Goal: Task Accomplishment & Management: Complete application form

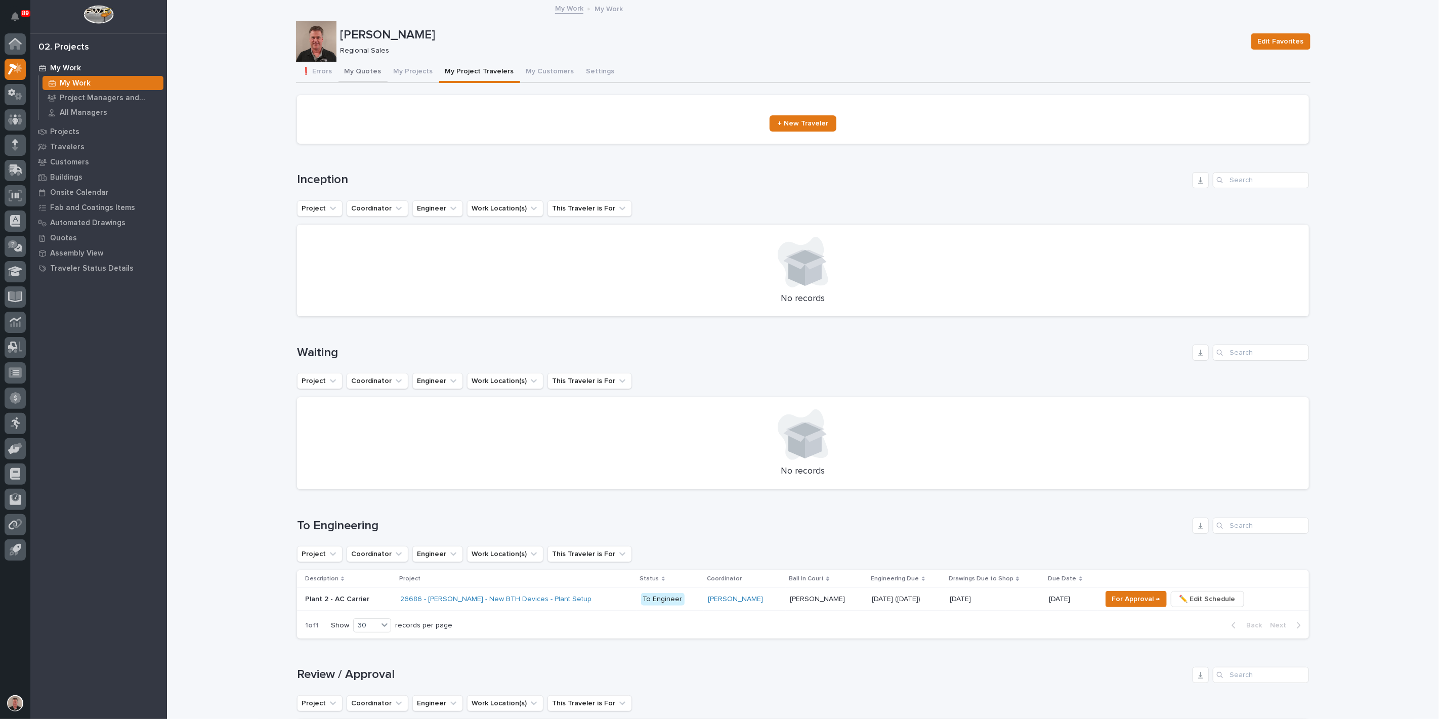
click at [373, 82] on button "My Quotes" at bounding box center [363, 72] width 49 height 21
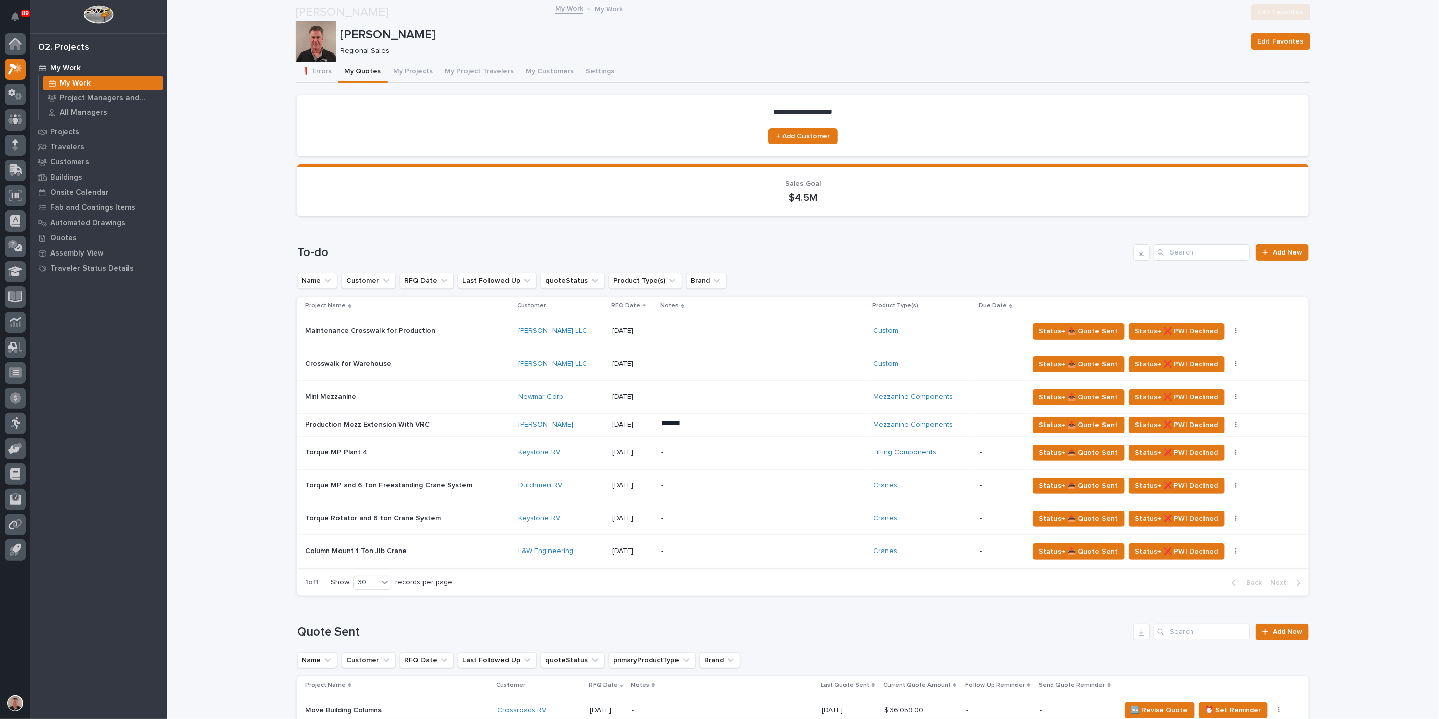
scroll to position [169, 0]
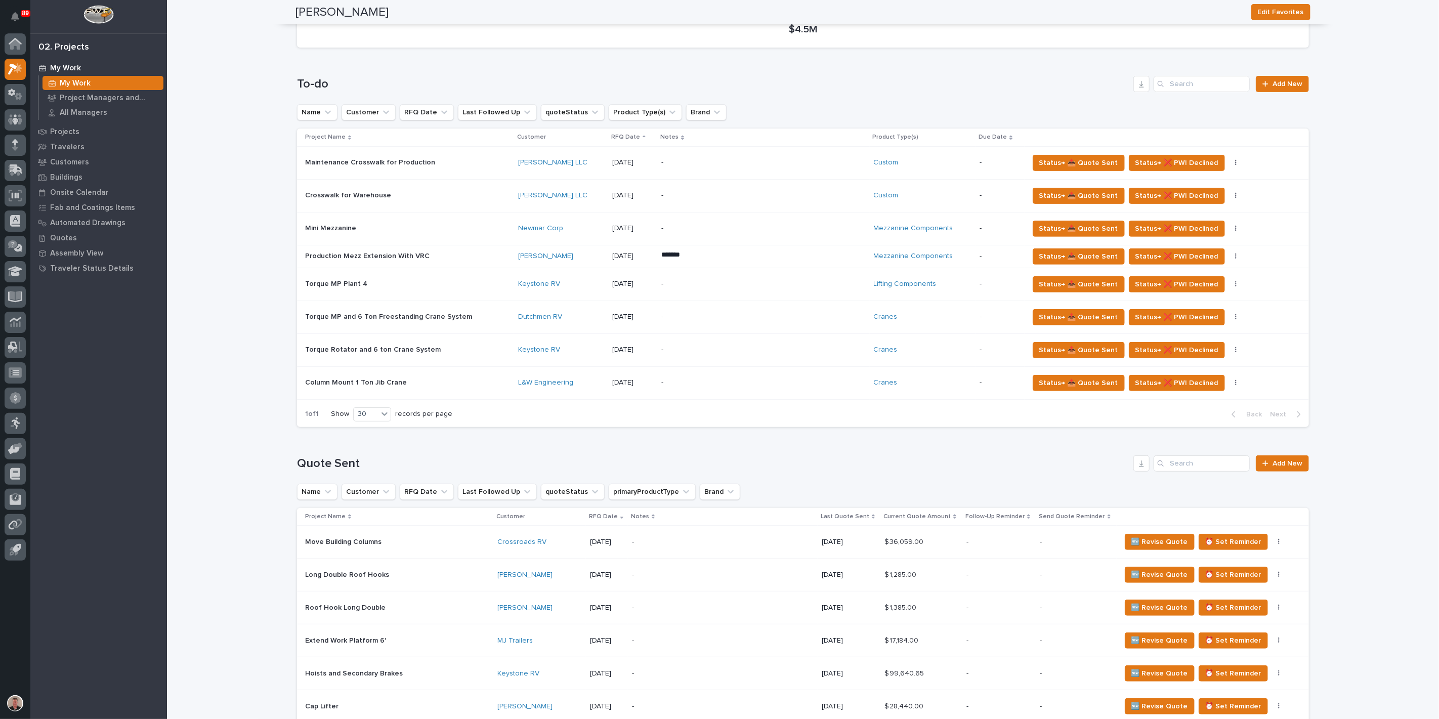
click at [422, 358] on div "Torque Rotator and 6 ton Crane System Torque Rotator and 6 ton Crane System" at bounding box center [407, 350] width 205 height 17
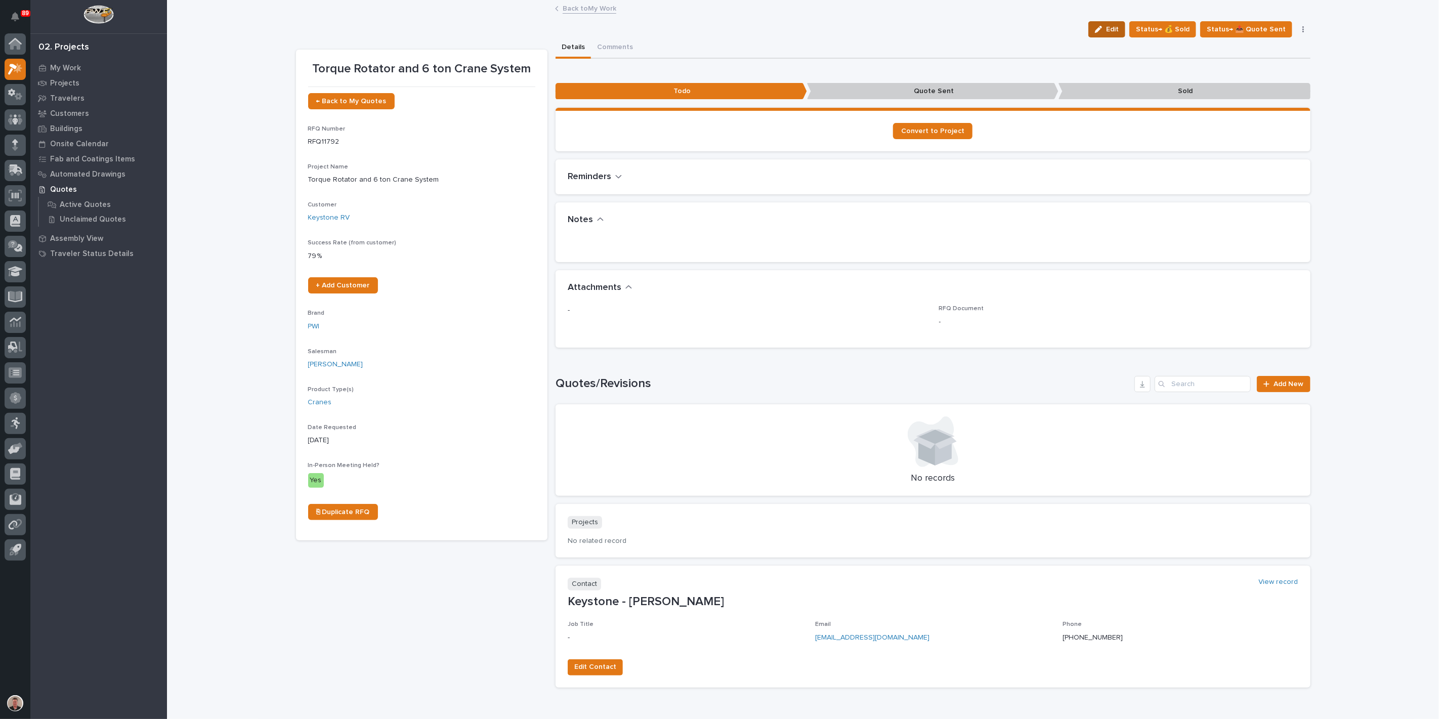
click at [1096, 33] on div "button" at bounding box center [1100, 29] width 11 height 7
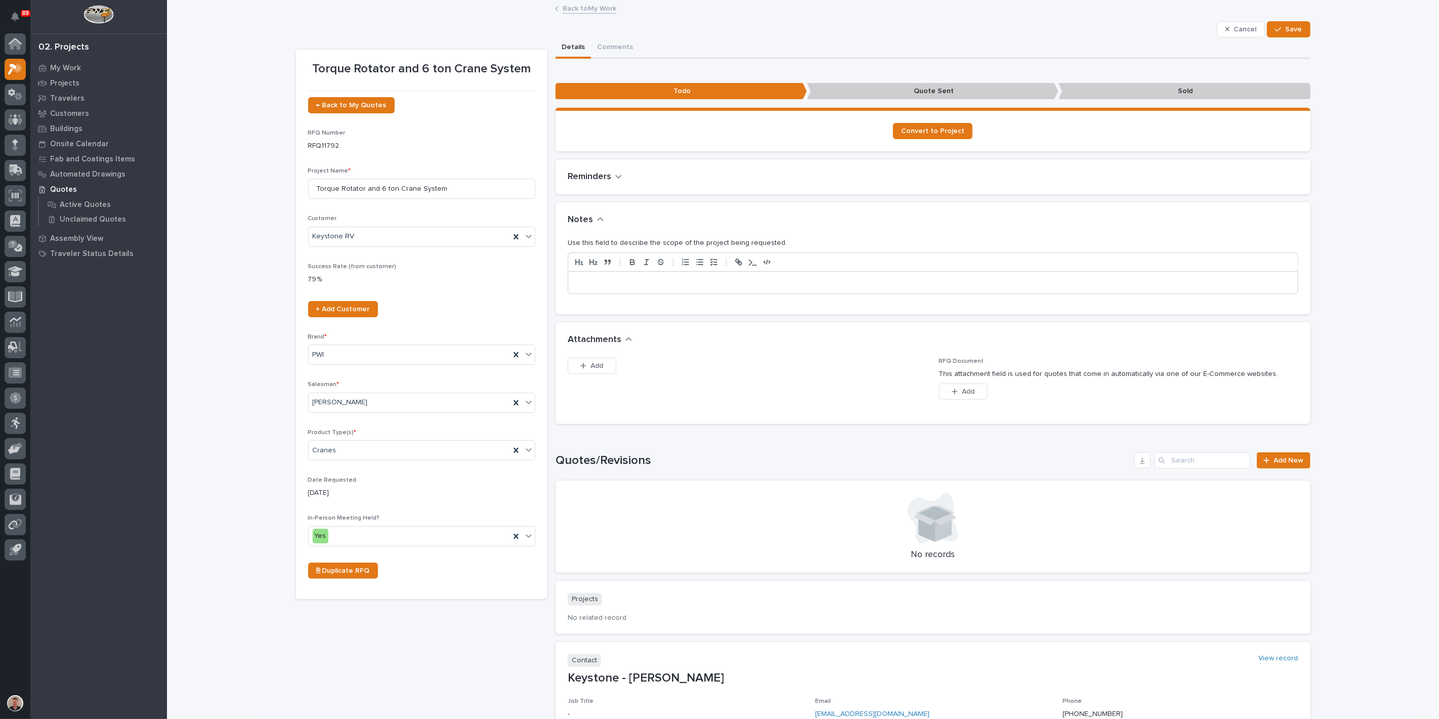
click at [579, 12] on link "Back to My Work" at bounding box center [590, 8] width 54 height 12
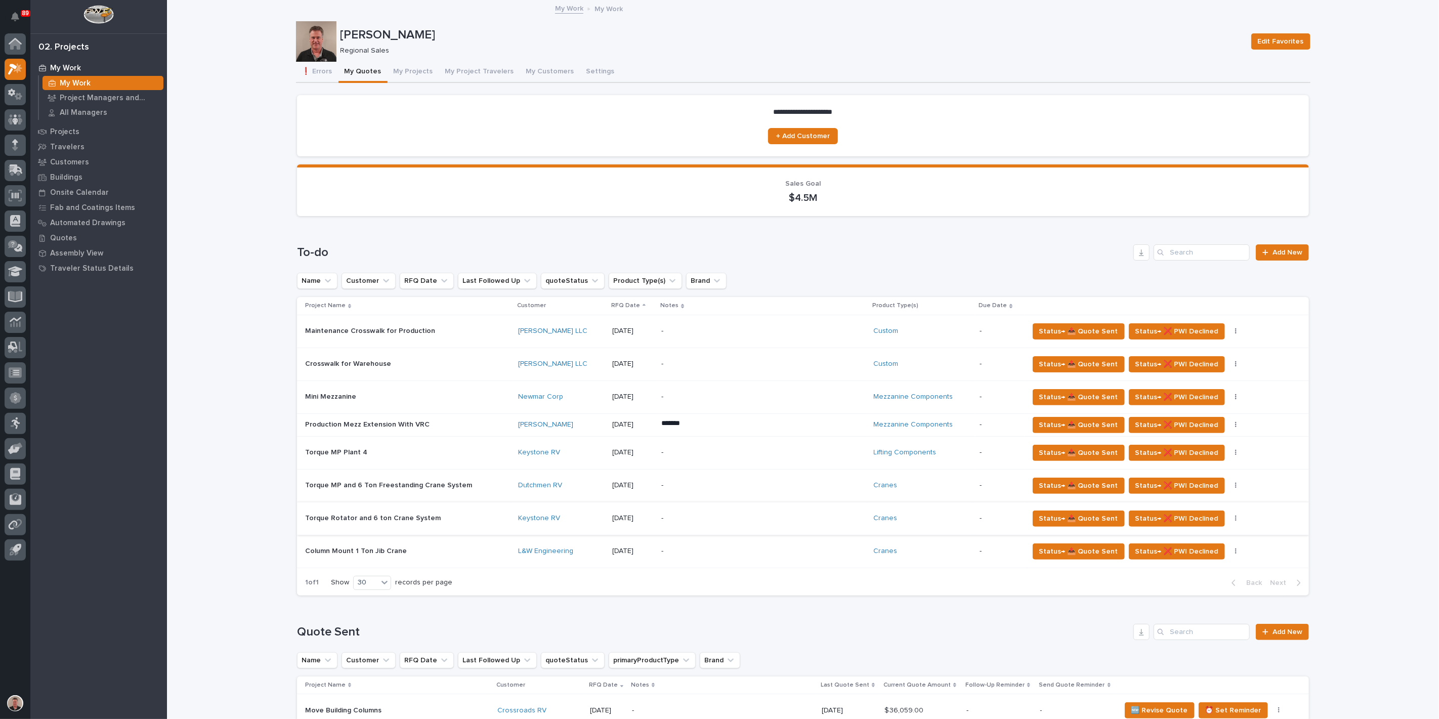
click at [1233, 522] on button "button" at bounding box center [1236, 518] width 14 height 7
click at [1223, 595] on span "Status→ ⏳ Inactive" at bounding box center [1208, 588] width 62 height 12
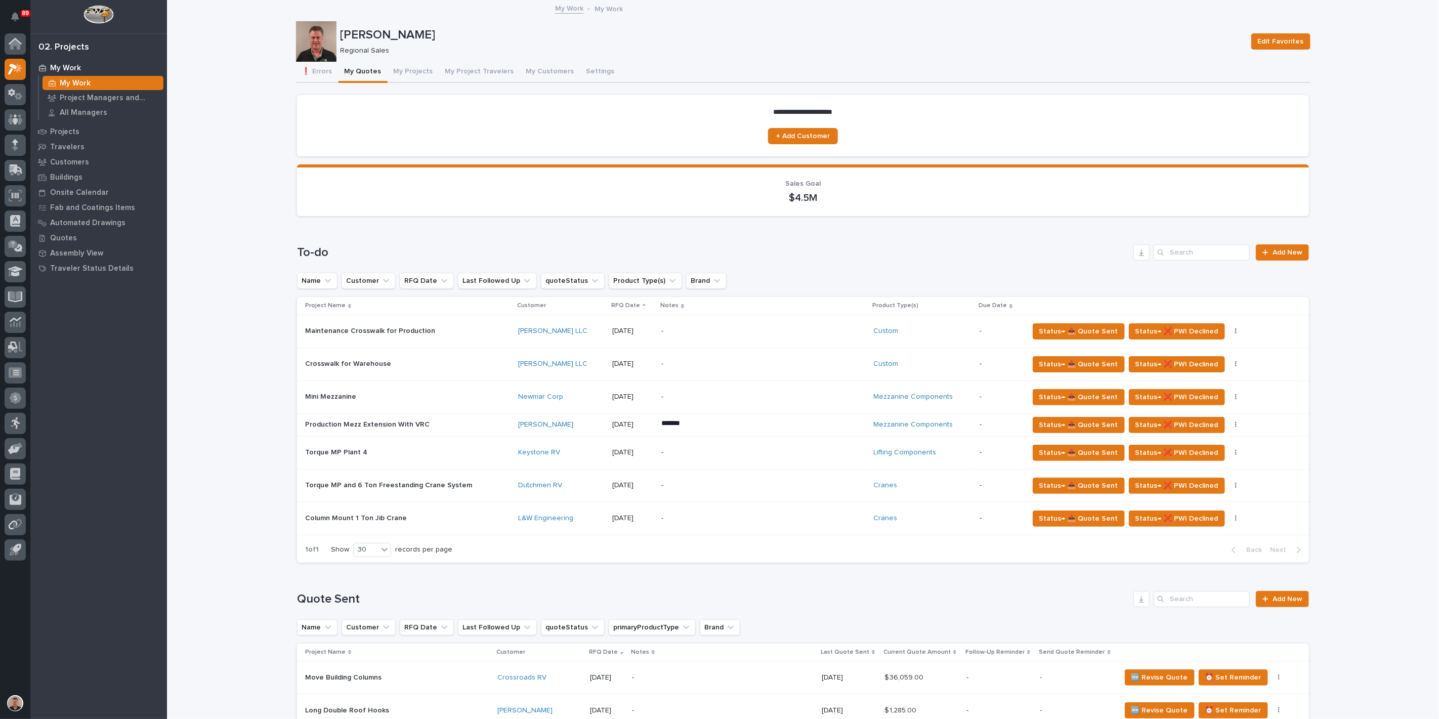
click at [1214, 535] on td "Status→ 📤 Quote Sent Status→ ❌ PWI Declined Status→ ⏳ Inactive 🚩 Edit Flags" at bounding box center [1167, 518] width 284 height 33
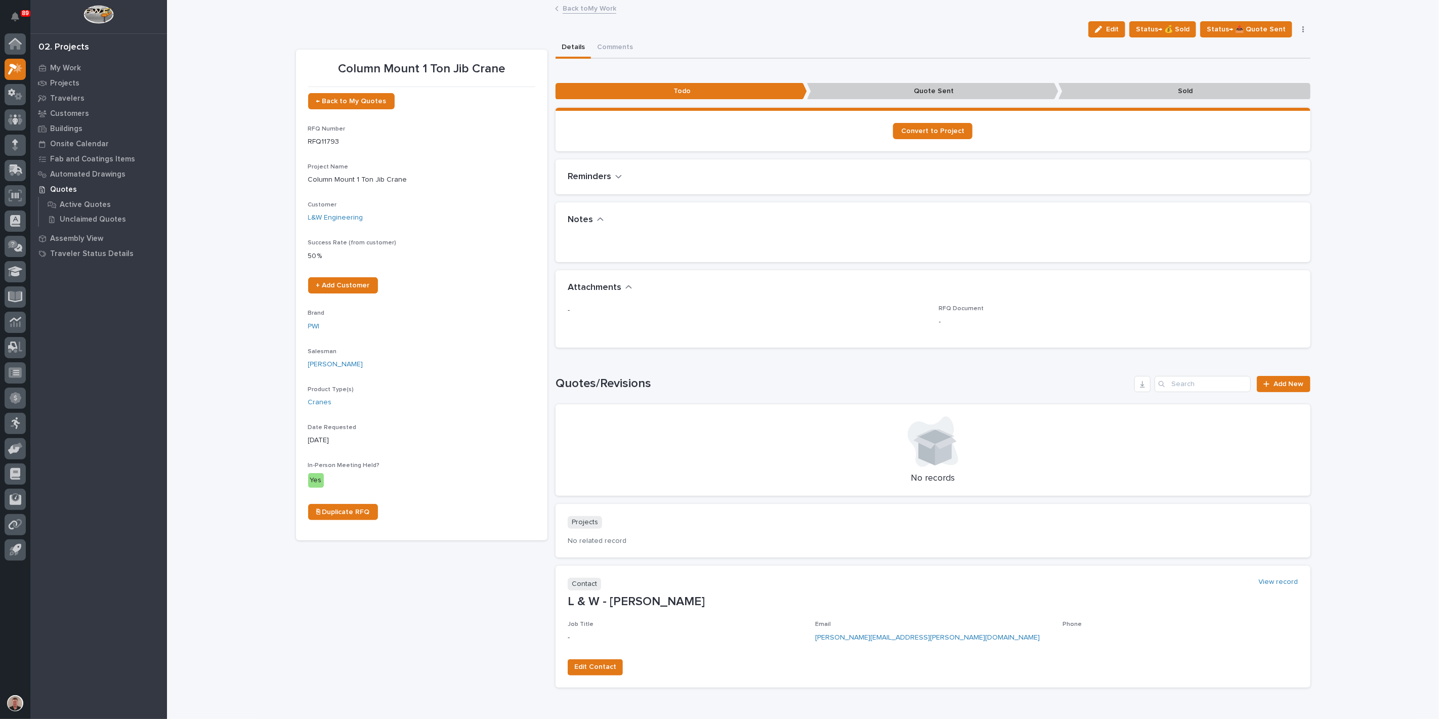
click at [576, 11] on link "Back to My Work" at bounding box center [590, 8] width 54 height 12
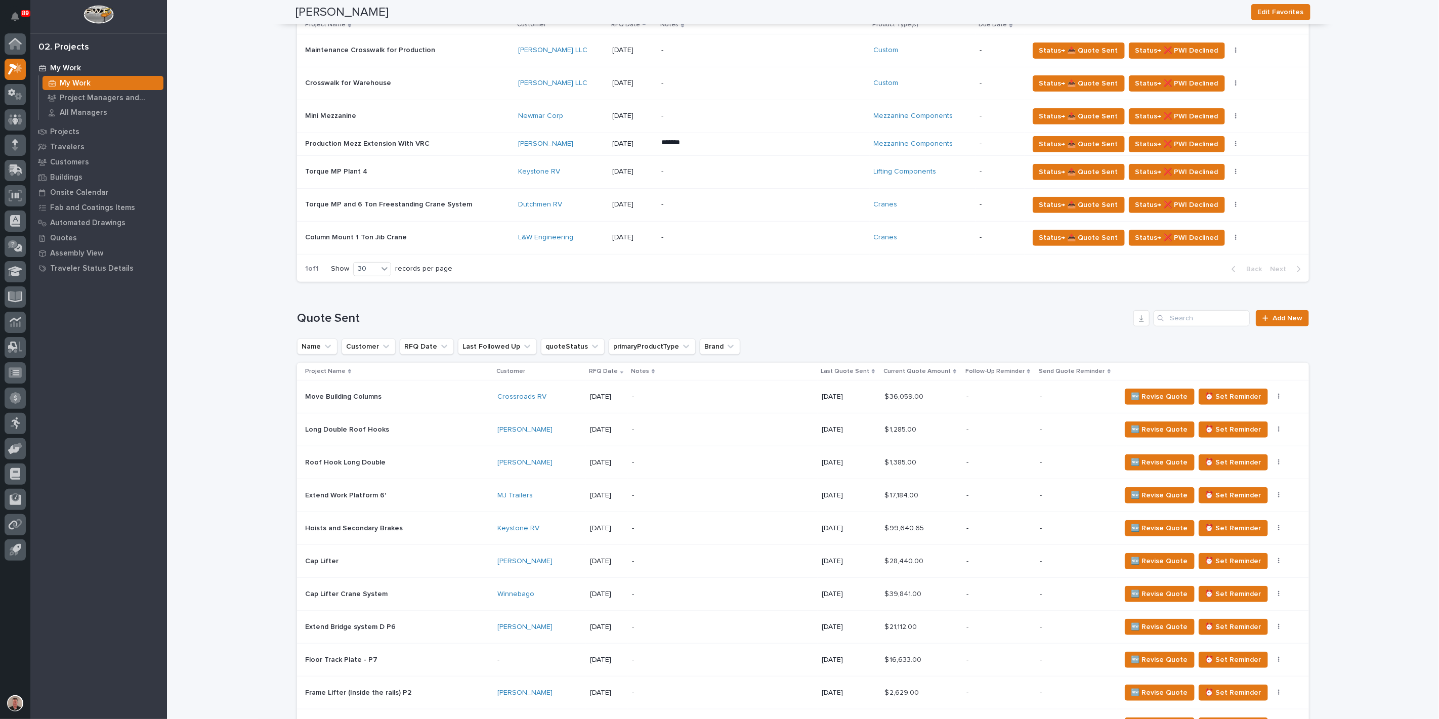
scroll to position [225, 0]
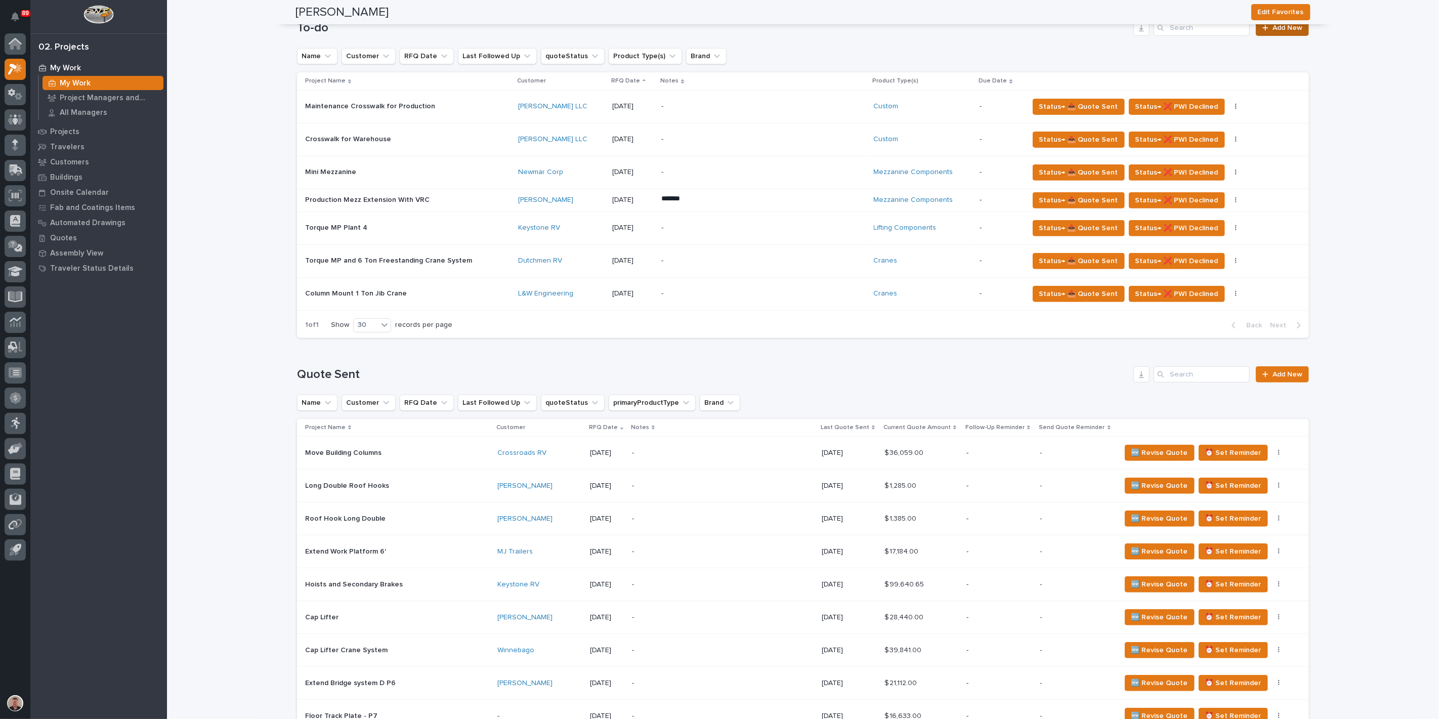
click at [1273, 31] on span "Add New" at bounding box center [1288, 27] width 30 height 7
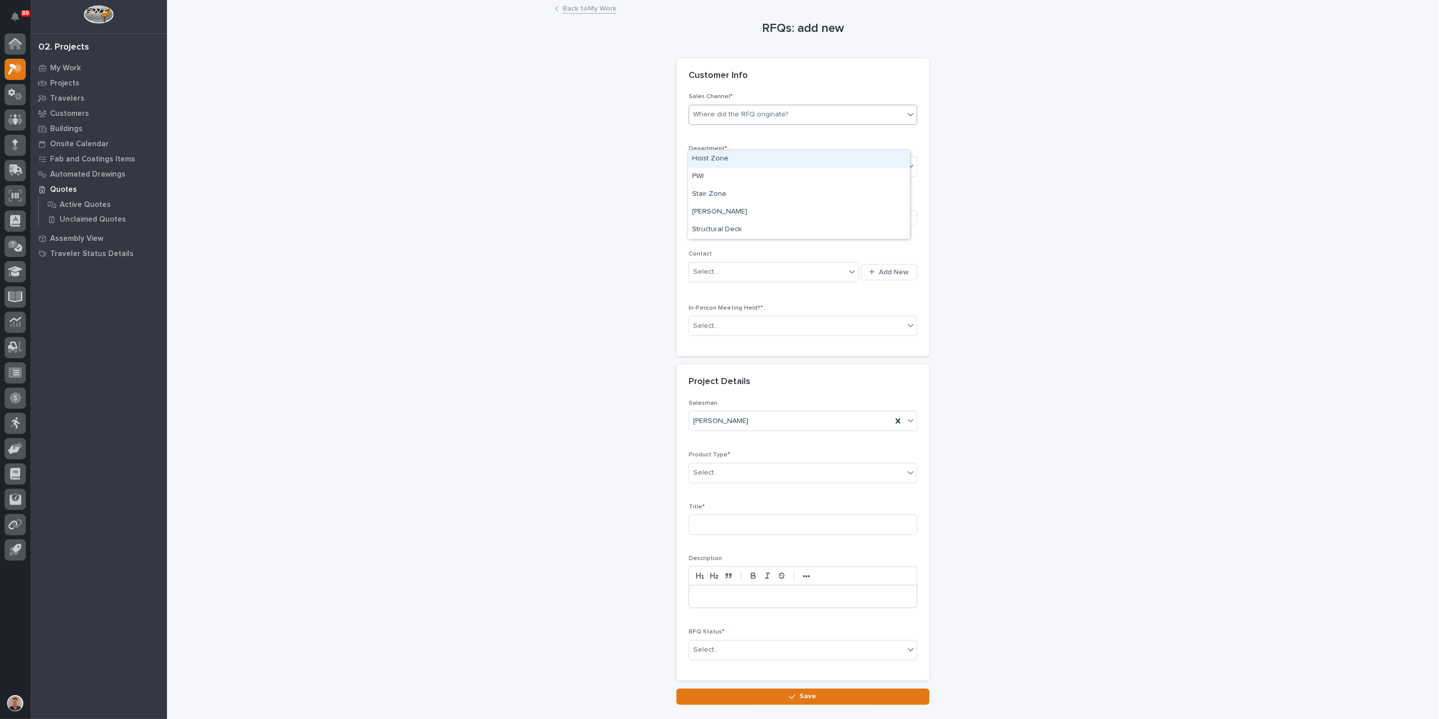
click at [754, 120] on div "Where did the RFQ originate?" at bounding box center [740, 114] width 95 height 11
click at [746, 180] on div "PWI" at bounding box center [799, 177] width 222 height 18
click at [754, 175] on div "Select..." at bounding box center [796, 166] width 215 height 17
click at [745, 236] on span "Regional Sales" at bounding box center [718, 235] width 53 height 11
click at [743, 224] on div "Be sure to avoid duplicating customers" at bounding box center [756, 218] width 127 height 11
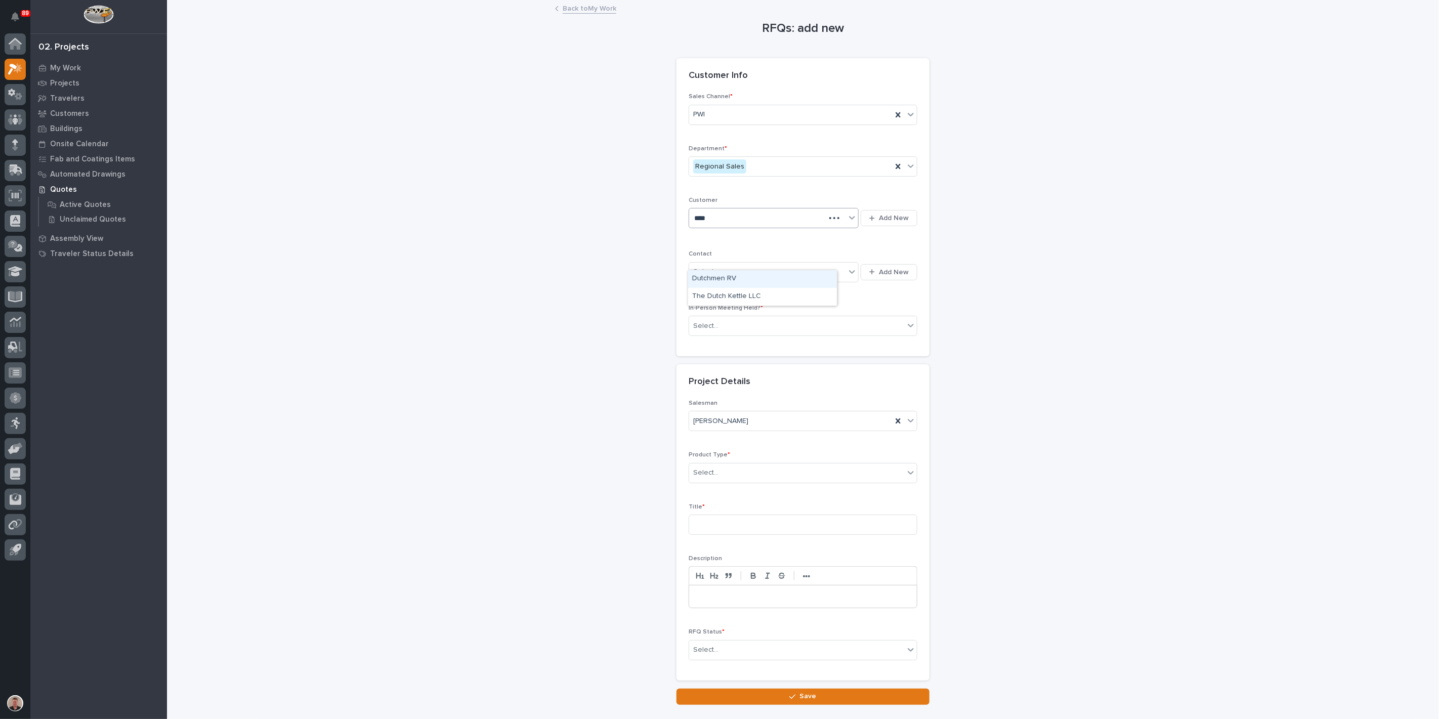
type input "*****"
click at [754, 291] on div "Dutchmen RV" at bounding box center [762, 297] width 149 height 18
click at [730, 280] on div "Select..." at bounding box center [767, 272] width 156 height 17
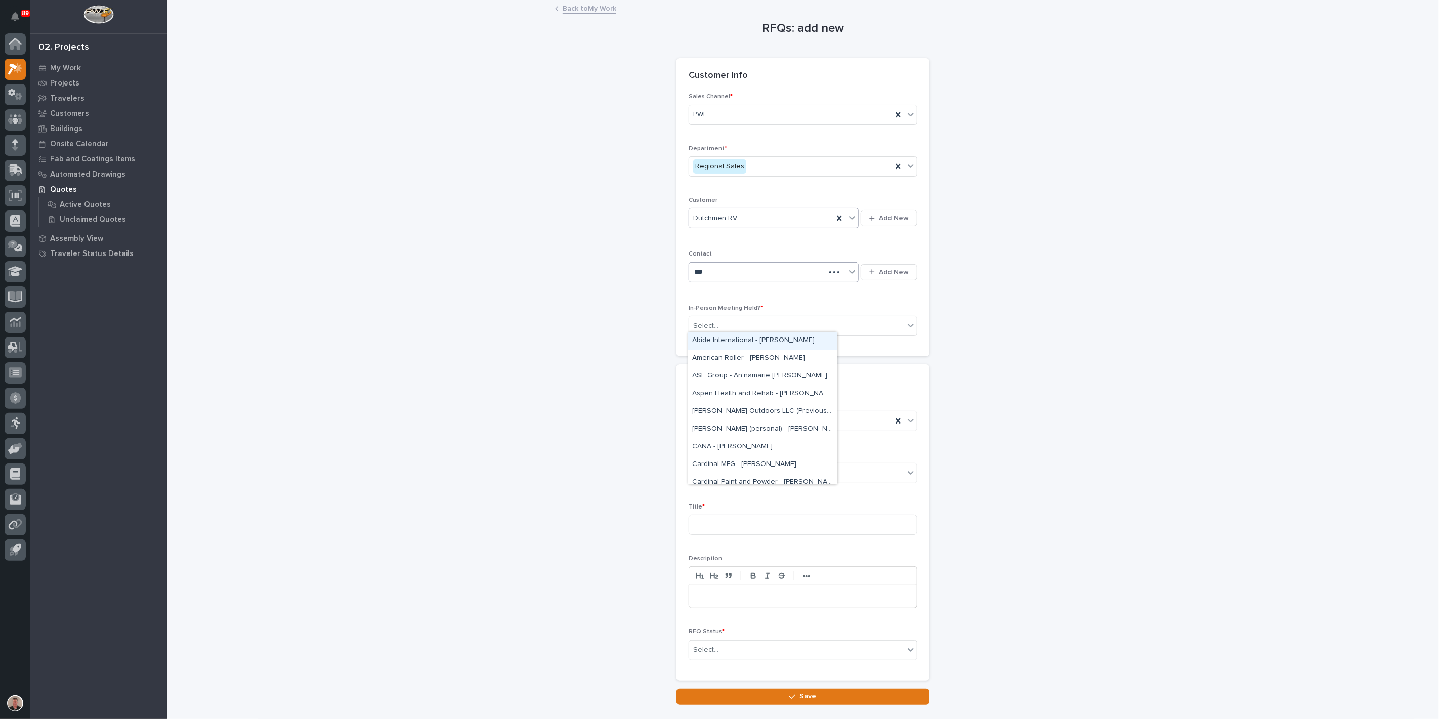
type input "****"
click at [743, 377] on div "[DEMOGRAPHIC_DATA] - [PERSON_NAME]" at bounding box center [762, 376] width 149 height 18
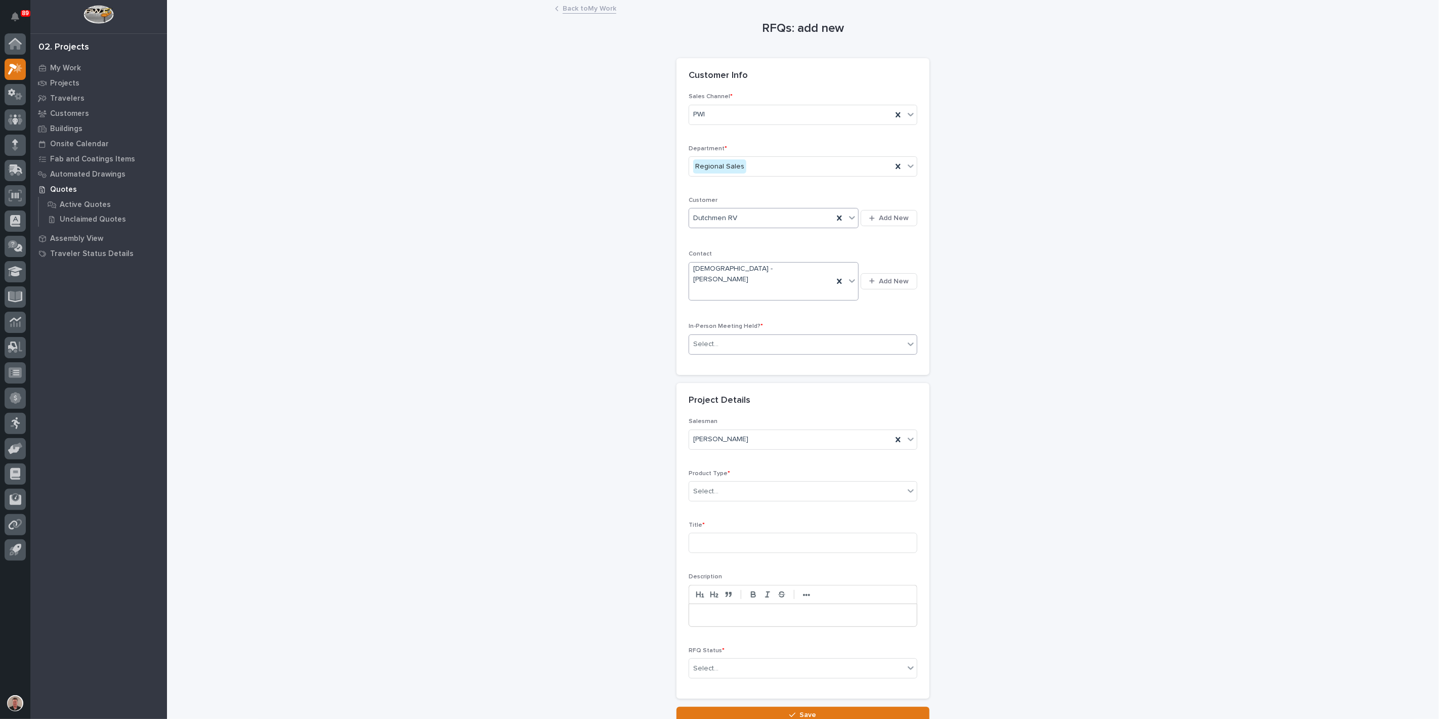
click at [743, 353] on div "Select..." at bounding box center [796, 344] width 215 height 17
click at [741, 404] on div "Yes" at bounding box center [799, 403] width 222 height 18
click at [728, 500] on div "Select..." at bounding box center [796, 491] width 215 height 17
click at [736, 580] on div "Crane Accessories" at bounding box center [799, 577] width 222 height 18
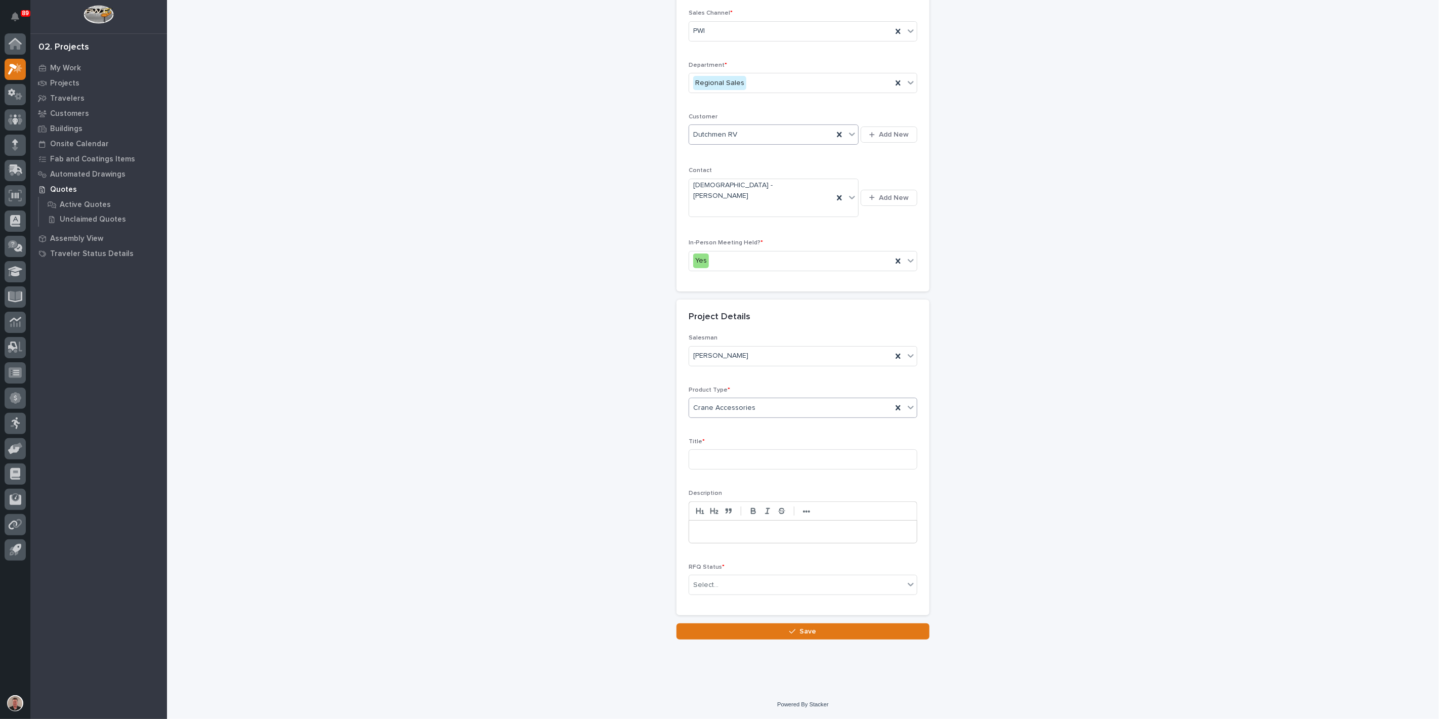
scroll to position [112, 0]
click at [732, 470] on input at bounding box center [803, 459] width 229 height 20
type input "[PERSON_NAME] Hoists"
click at [753, 577] on div "Select..." at bounding box center [796, 585] width 215 height 17
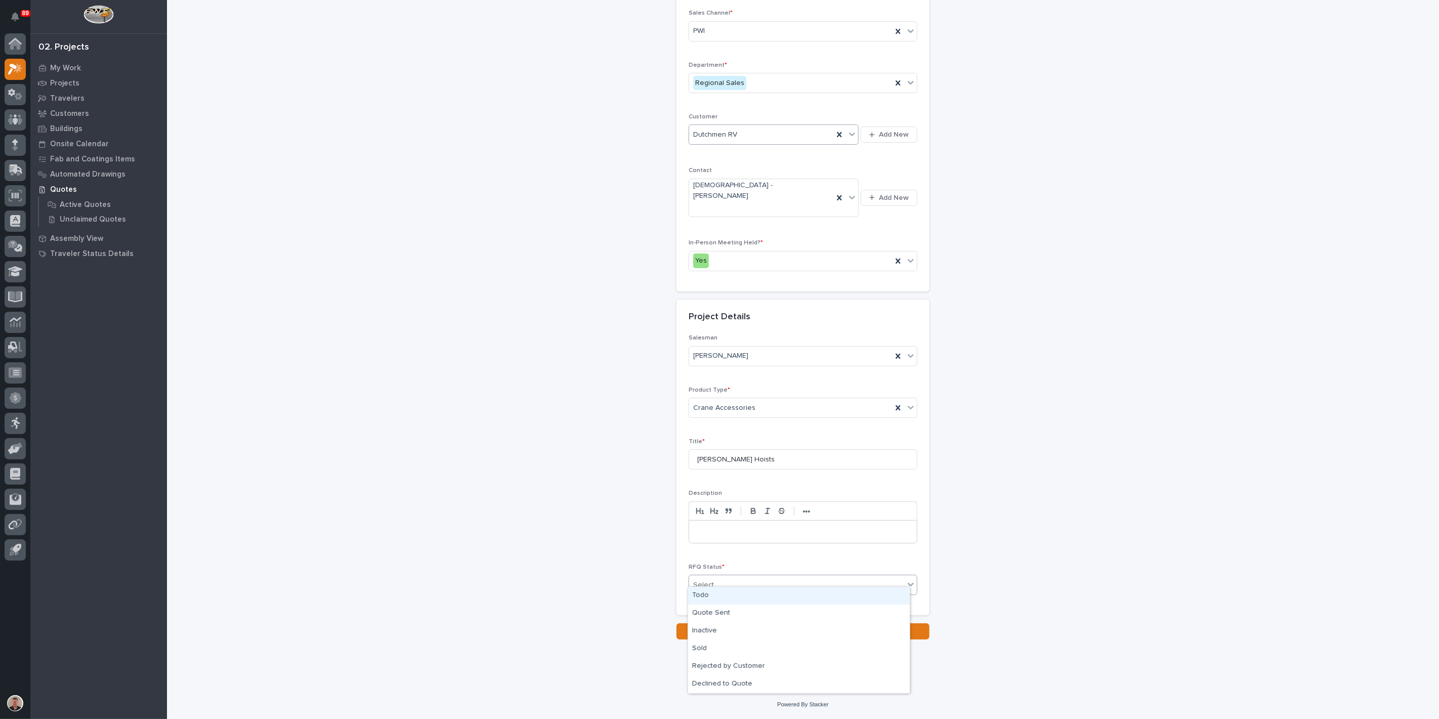
click at [745, 597] on div "Todo" at bounding box center [799, 596] width 222 height 18
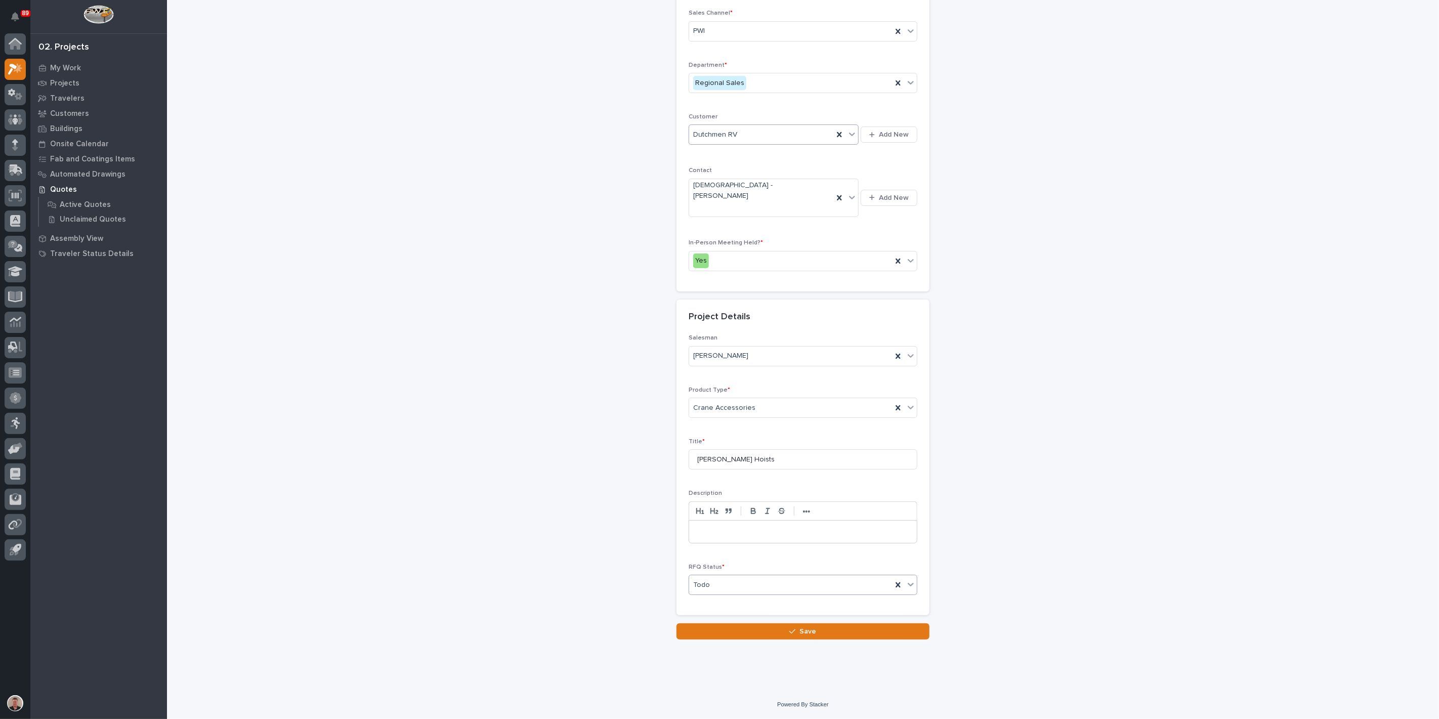
click at [768, 634] on button "Save" at bounding box center [803, 631] width 253 height 16
